Goal: Communication & Community: Participate in discussion

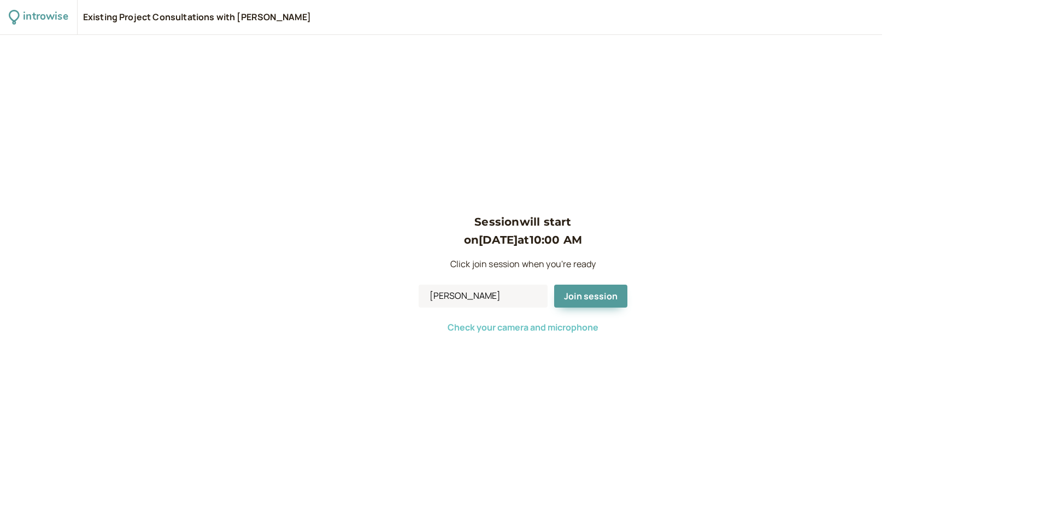
click at [545, 331] on span "Check your camera and microphone" at bounding box center [522, 327] width 151 height 12
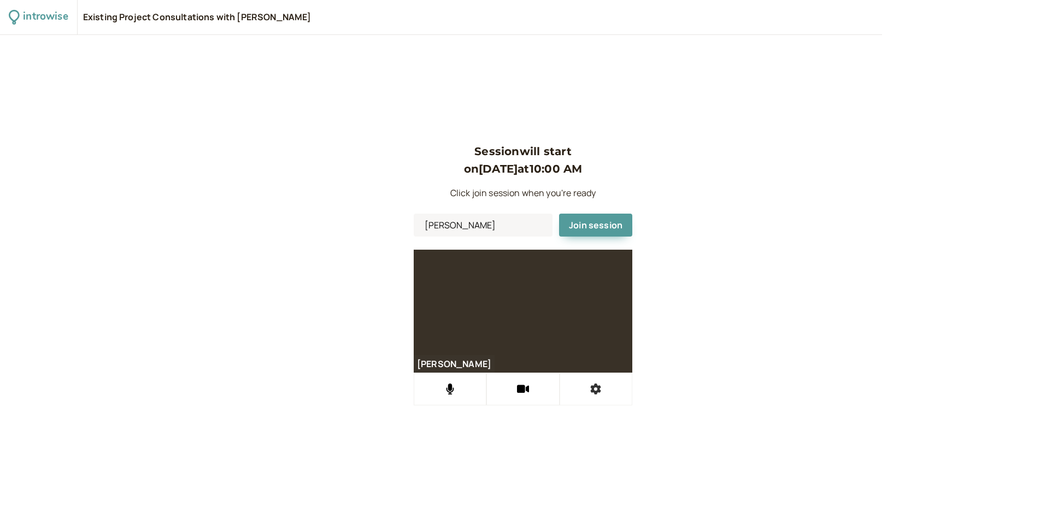
click at [594, 385] on icon at bounding box center [595, 389] width 11 height 11
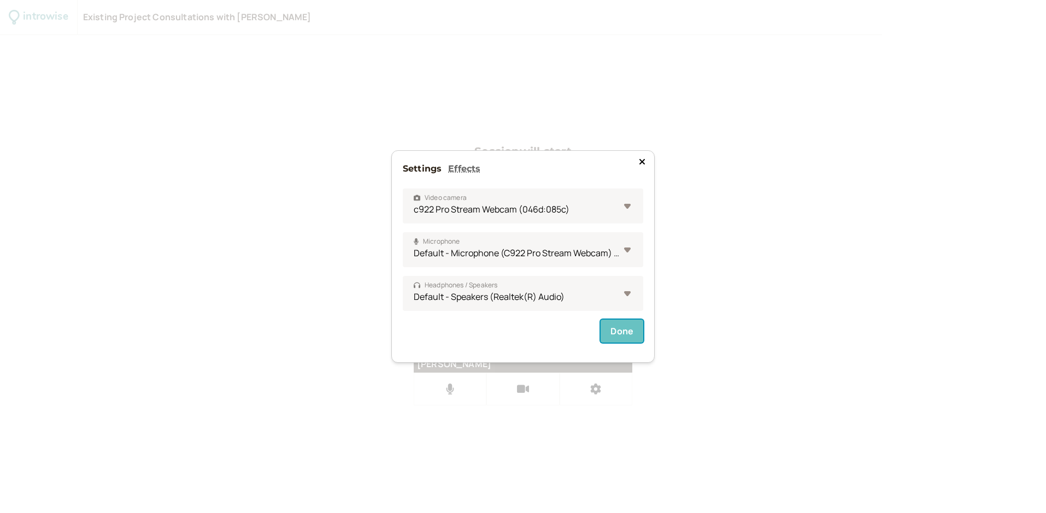
click at [625, 330] on button "Done" at bounding box center [621, 331] width 43 height 23
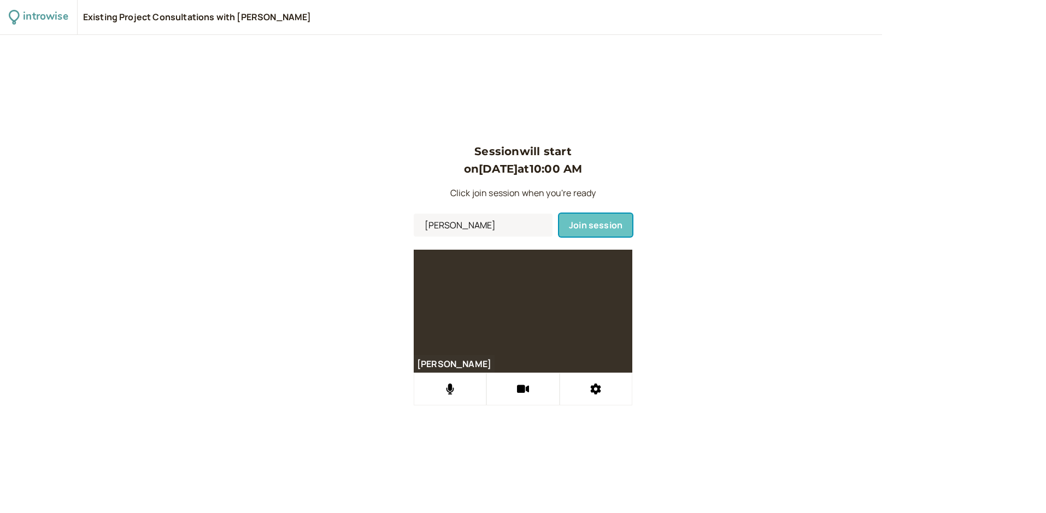
click at [587, 232] on button "Join session" at bounding box center [595, 225] width 73 height 23
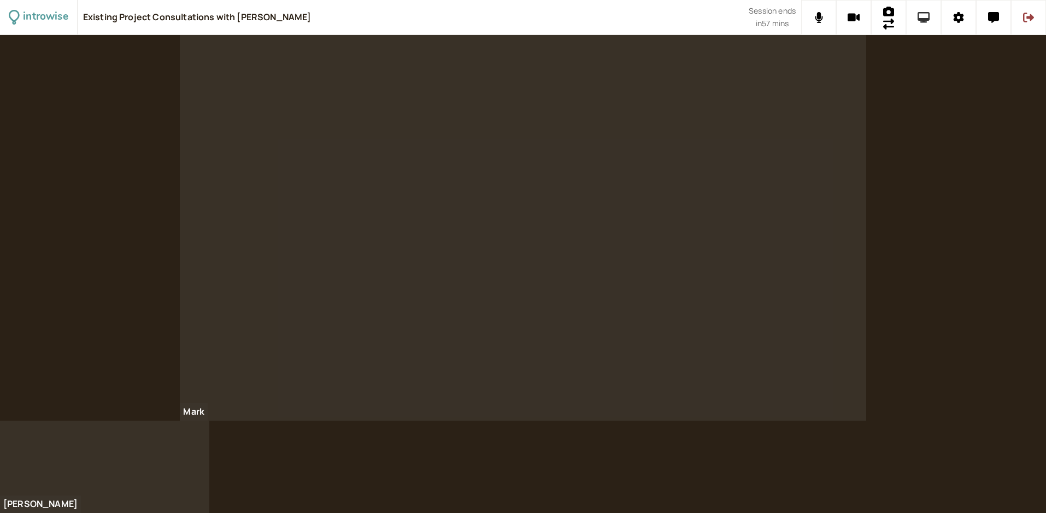
click at [918, 17] on icon at bounding box center [923, 17] width 13 height 11
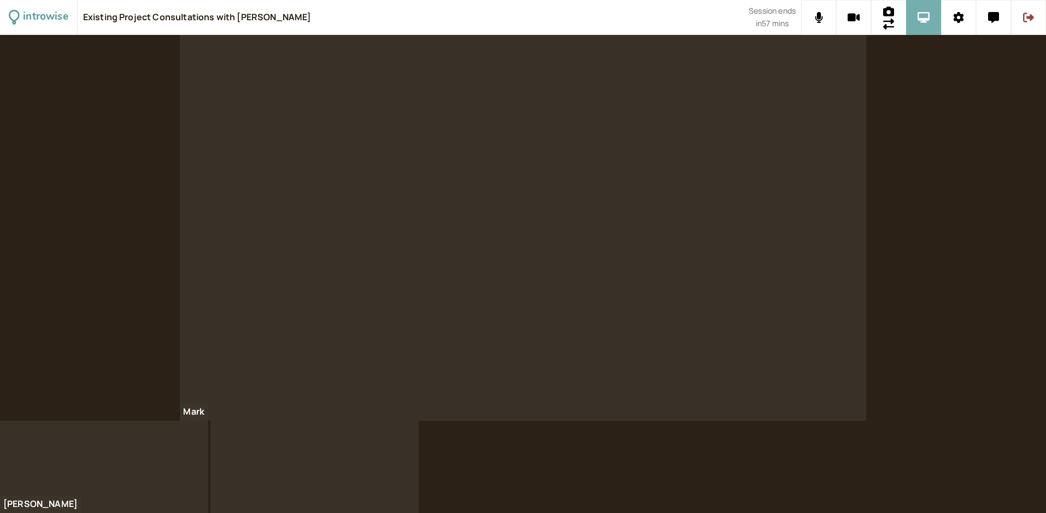
click at [918, 18] on icon at bounding box center [923, 17] width 13 height 11
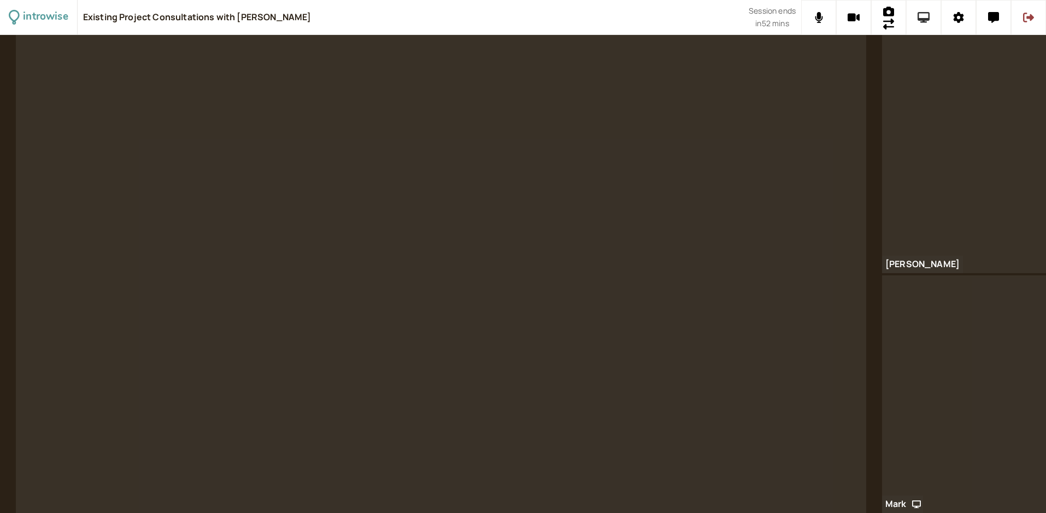
click at [928, 15] on icon at bounding box center [923, 17] width 13 height 11
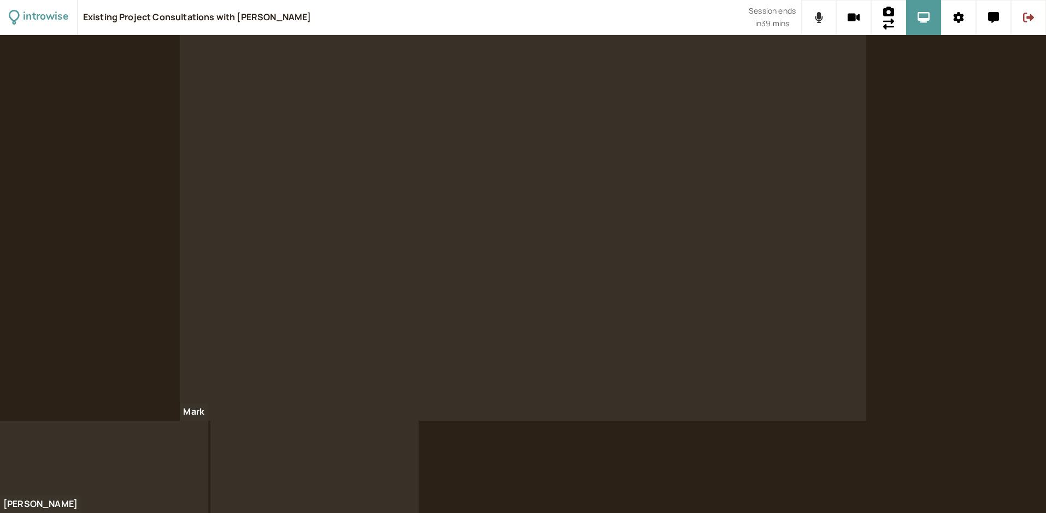
click at [819, 19] on icon at bounding box center [819, 17] width 8 height 11
click at [852, 19] on icon at bounding box center [853, 18] width 13 height 8
click at [850, 23] on button at bounding box center [853, 17] width 35 height 35
click at [822, 16] on icon at bounding box center [819, 17] width 14 height 11
click at [923, 14] on icon at bounding box center [923, 17] width 13 height 11
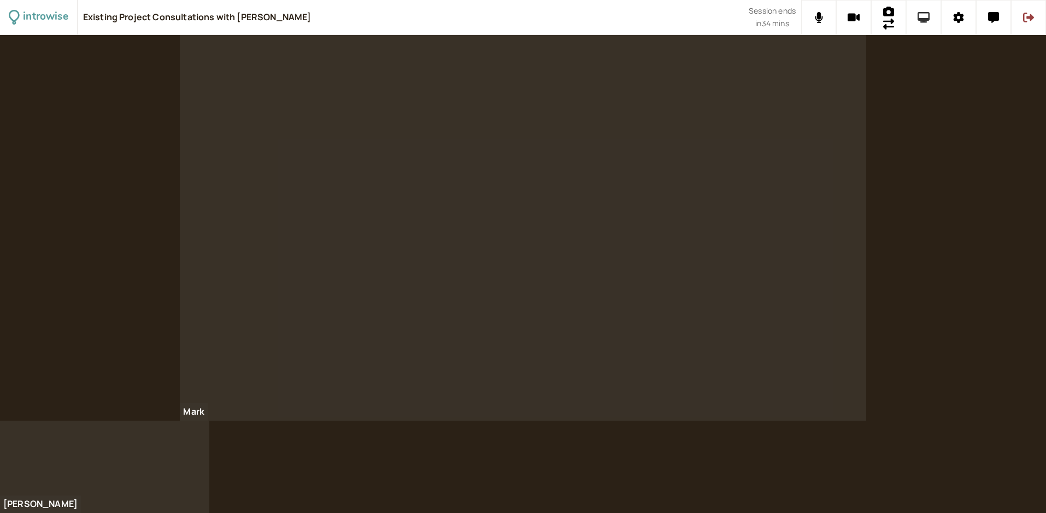
click at [920, 19] on icon at bounding box center [923, 17] width 13 height 11
